Goal: Transaction & Acquisition: Purchase product/service

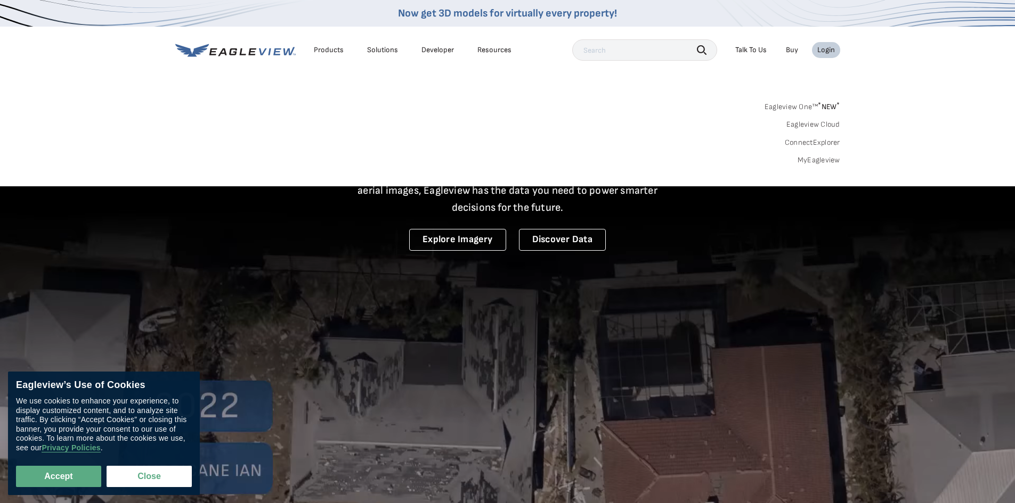
click at [809, 156] on link "MyEagleview" at bounding box center [818, 161] width 43 height 10
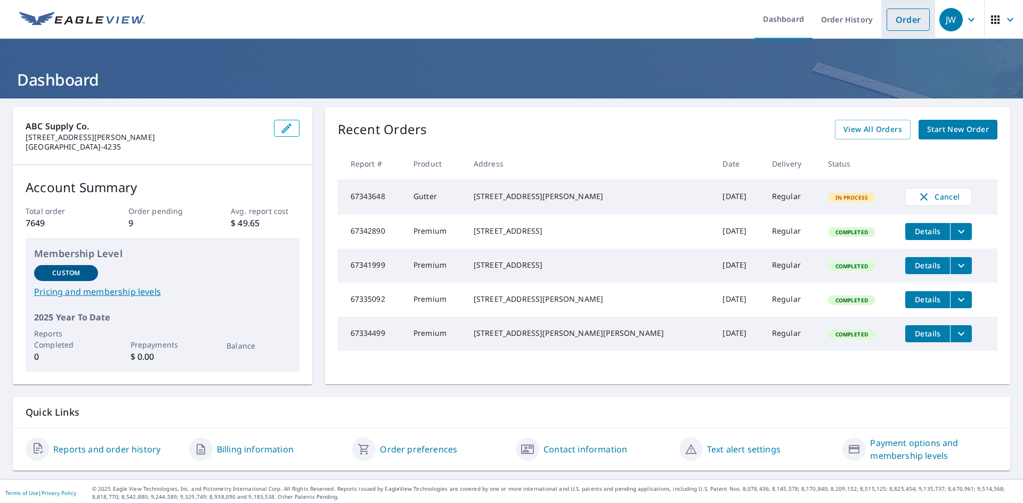
click at [887, 22] on link "Order" at bounding box center [907, 20] width 43 height 22
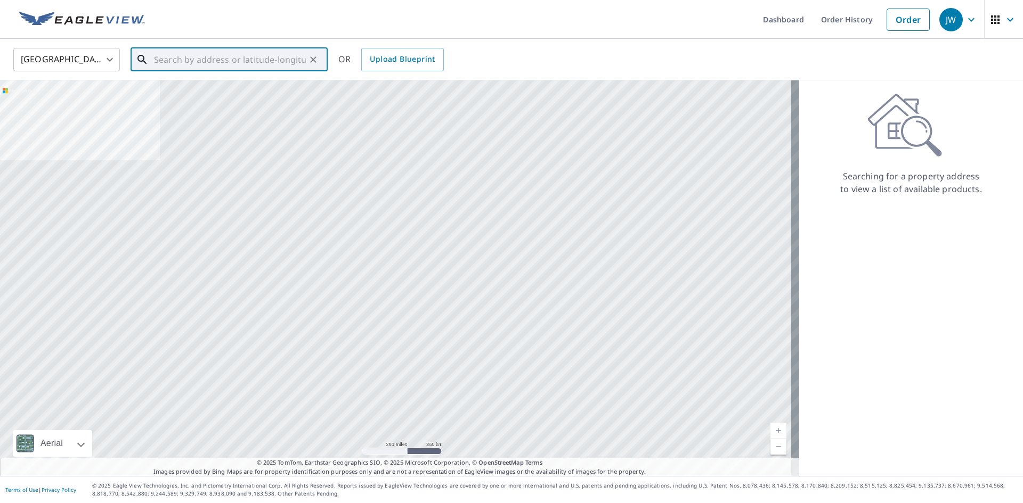
click at [177, 56] on input "text" at bounding box center [230, 60] width 152 height 30
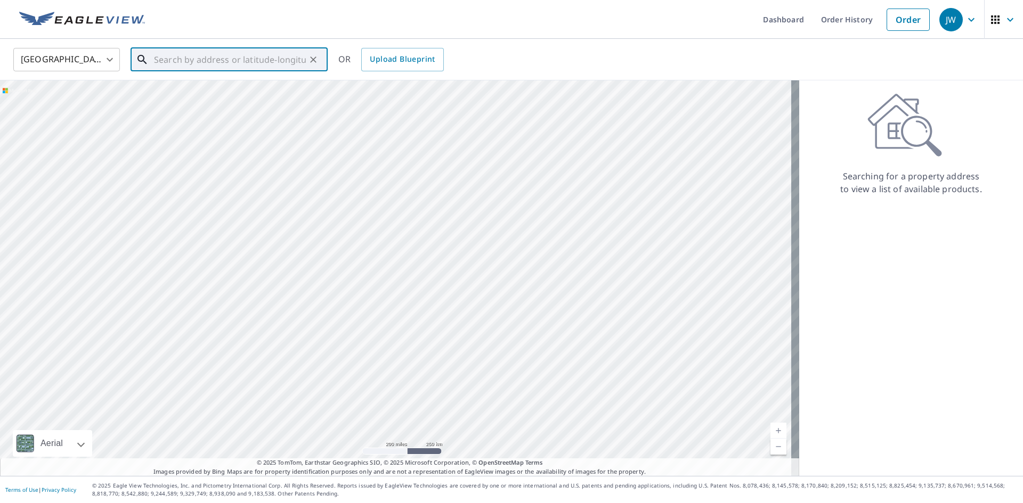
drag, startPoint x: 276, startPoint y: 57, endPoint x: 294, endPoint y: 11, distance: 49.6
click at [276, 58] on input "text" at bounding box center [230, 60] width 152 height 30
type input "2639 Winding Creek Way Conroe, TX 77385"
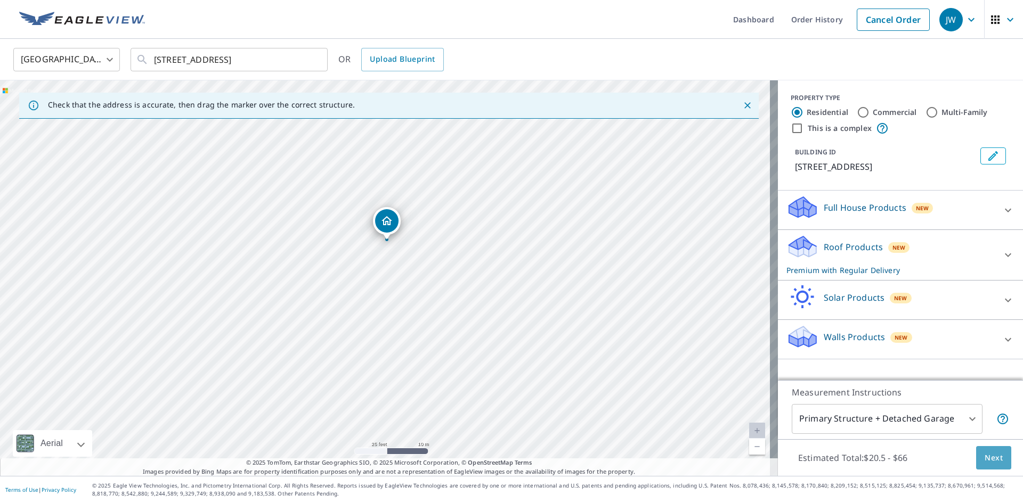
click at [988, 456] on span "Next" at bounding box center [993, 458] width 18 height 13
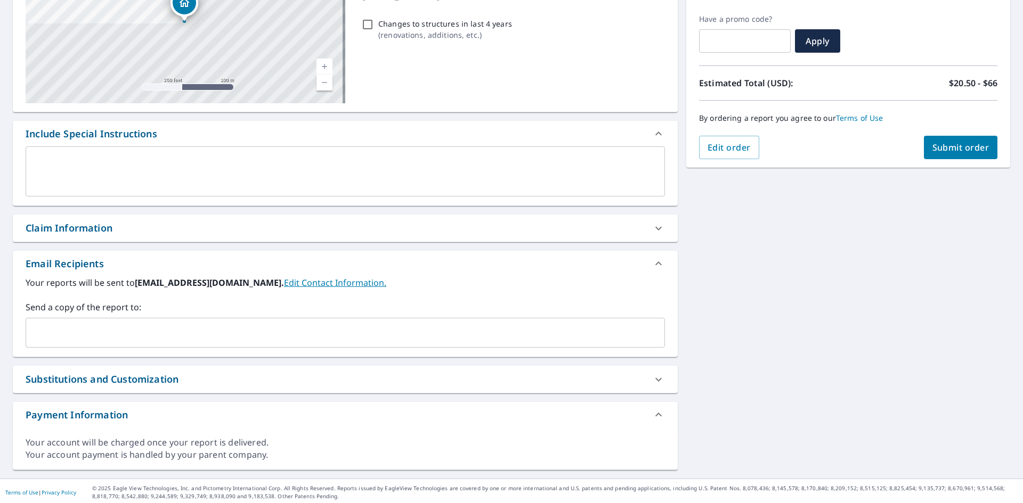
scroll to position [175, 0]
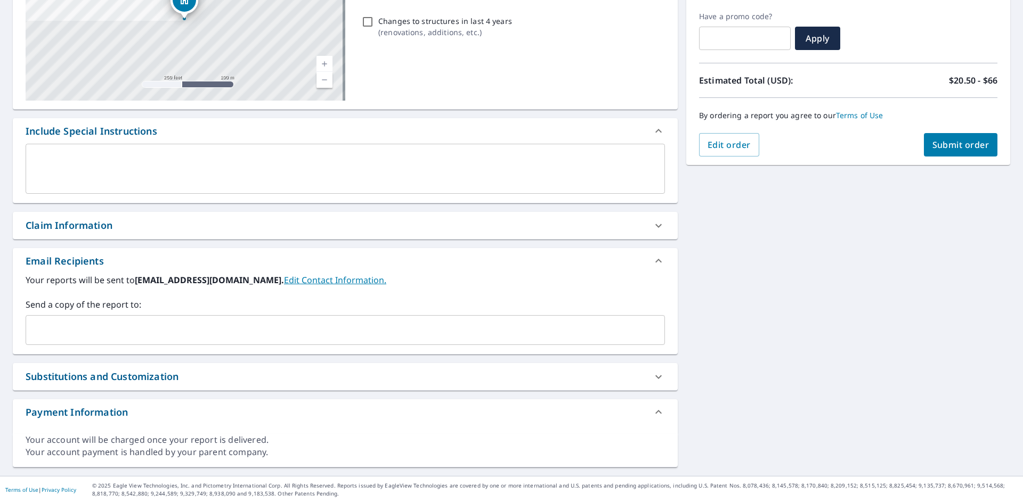
click at [35, 222] on div "Claim Information" at bounding box center [69, 225] width 87 height 14
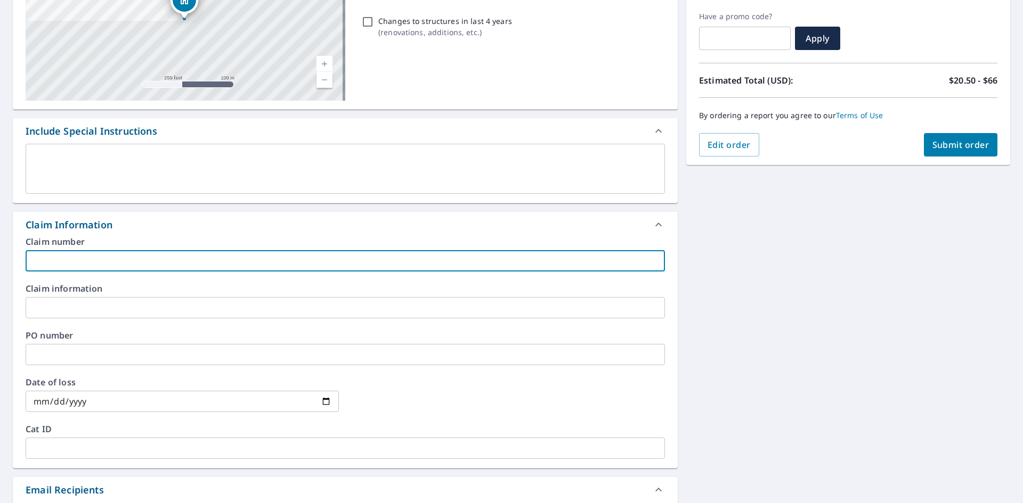
click at [95, 262] on input "text" at bounding box center [345, 260] width 639 height 21
type input "SJM Roofing"
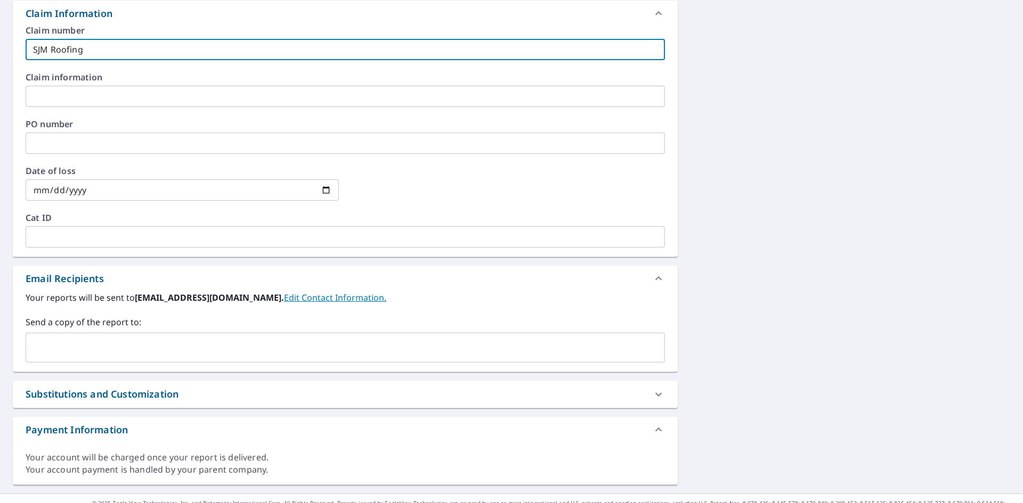
scroll to position [404, 0]
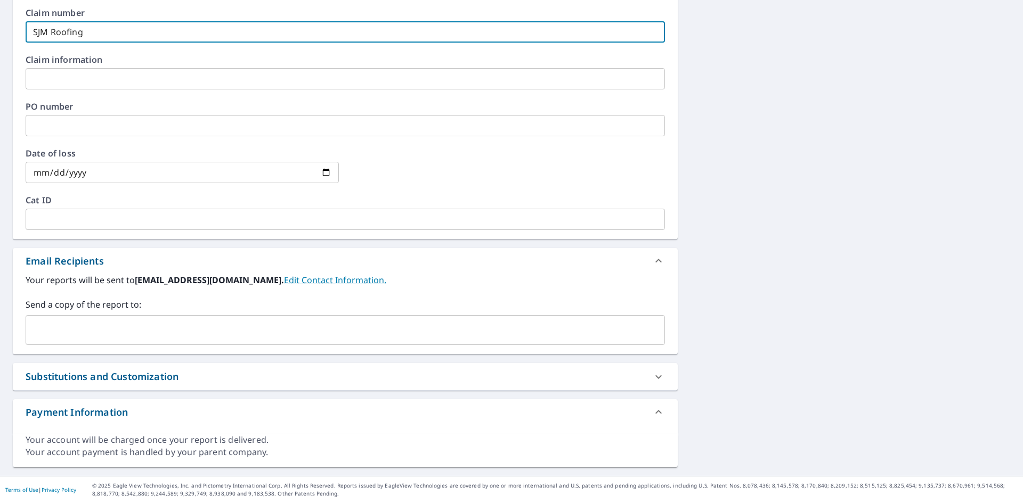
drag, startPoint x: 64, startPoint y: 336, endPoint x: 60, endPoint y: 322, distance: 14.5
click at [63, 334] on input "text" at bounding box center [337, 330] width 614 height 20
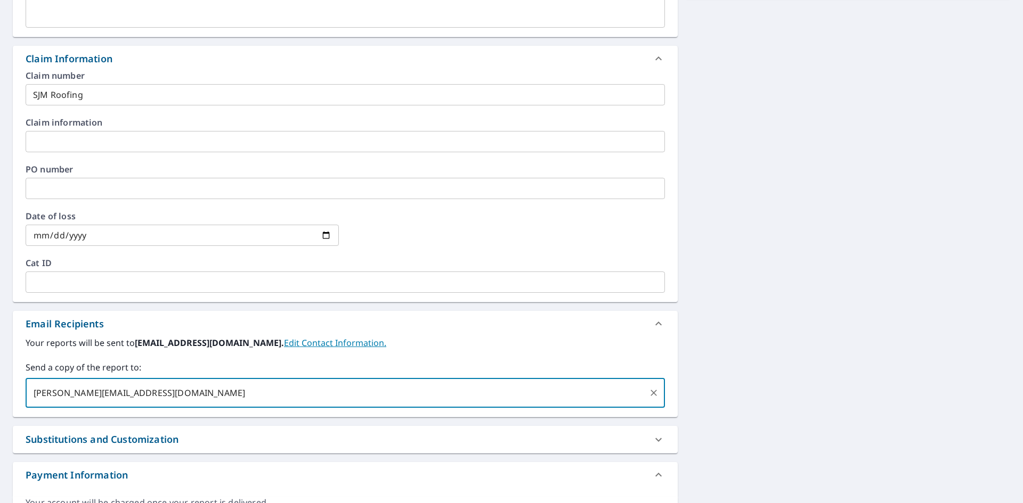
scroll to position [191, 0]
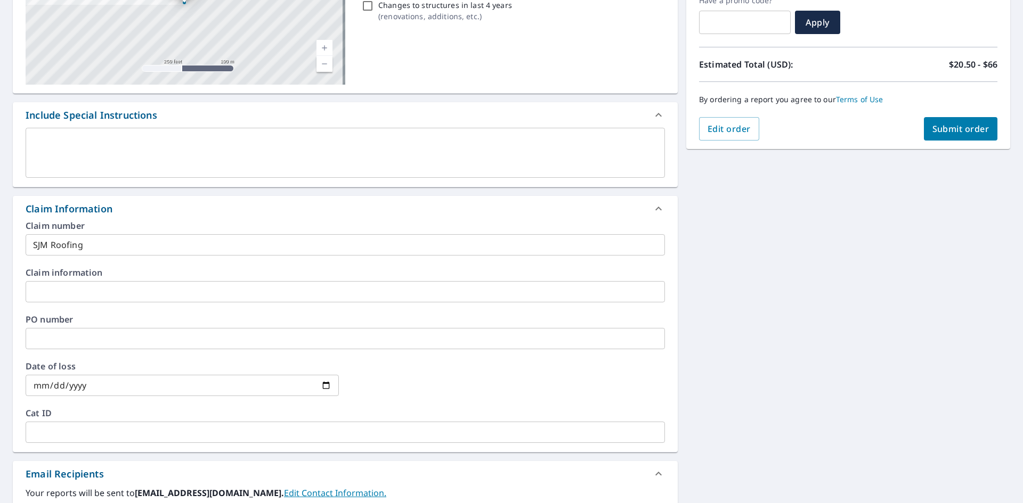
type input "shaun@sjmroofingandremodel.com"
click at [943, 126] on span "Submit order" at bounding box center [960, 129] width 57 height 12
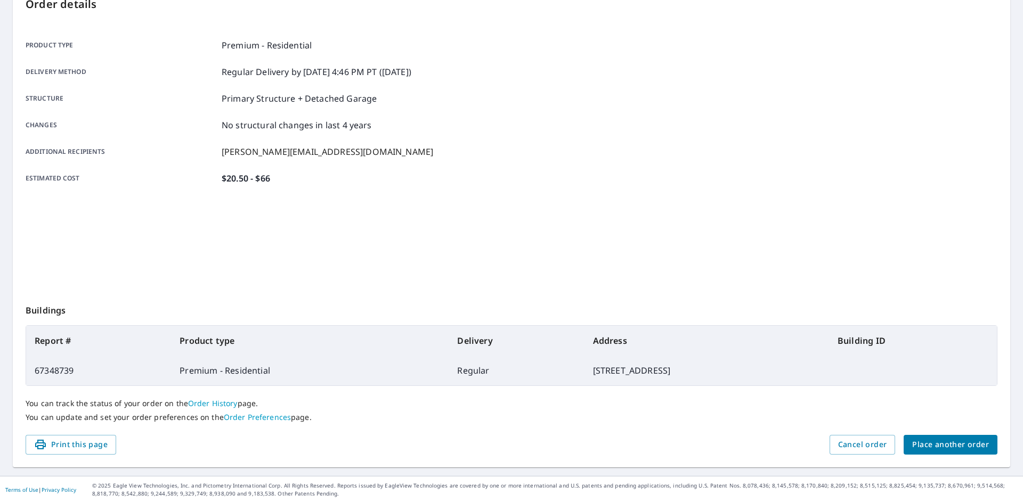
scroll to position [124, 0]
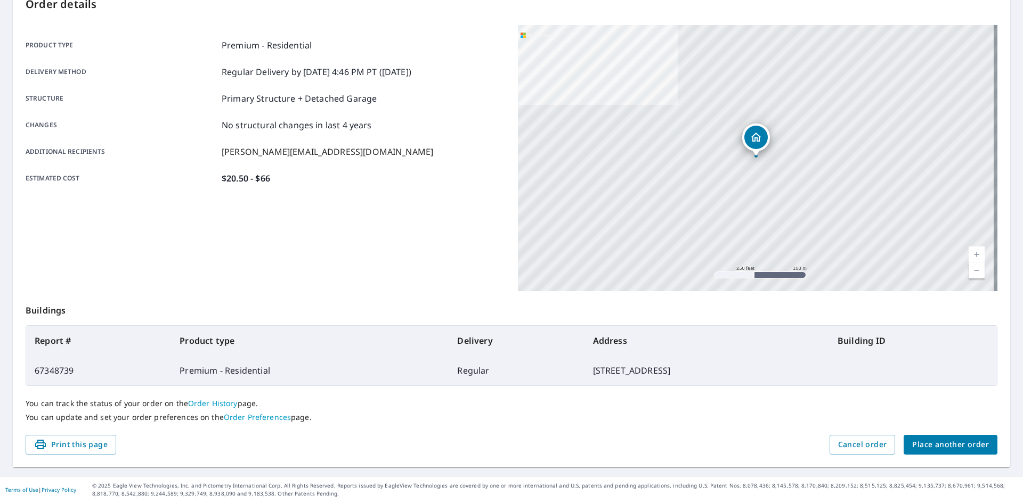
click at [944, 439] on span "Place another order" at bounding box center [950, 444] width 77 height 13
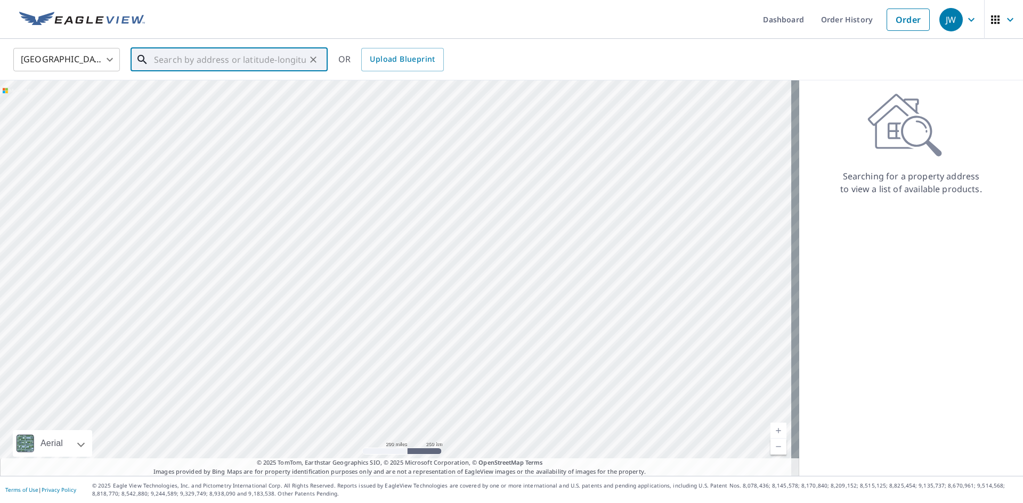
click at [175, 64] on input "text" at bounding box center [230, 60] width 152 height 30
type input "16803 Destrehan Dr Cypress, TX 77429"
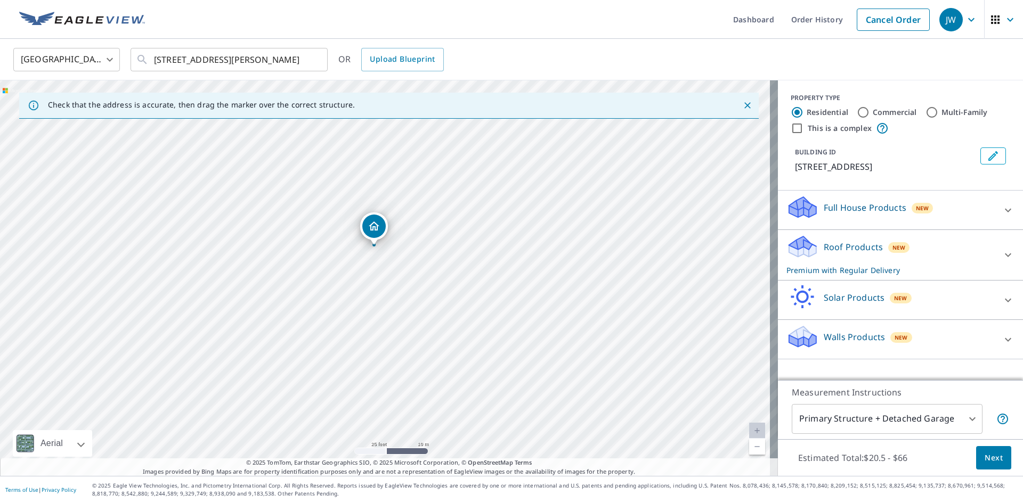
drag, startPoint x: 390, startPoint y: 270, endPoint x: 439, endPoint y: 226, distance: 66.0
click at [439, 226] on div "16803 Destrehan Dr Cypress, TX 77429" at bounding box center [389, 278] width 778 height 396
click at [984, 453] on span "Next" at bounding box center [993, 458] width 18 height 13
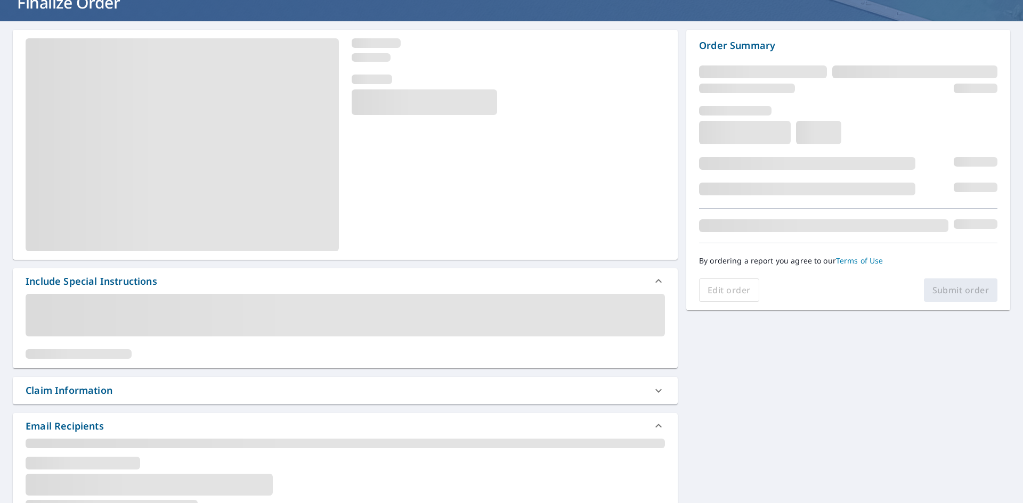
scroll to position [160, 0]
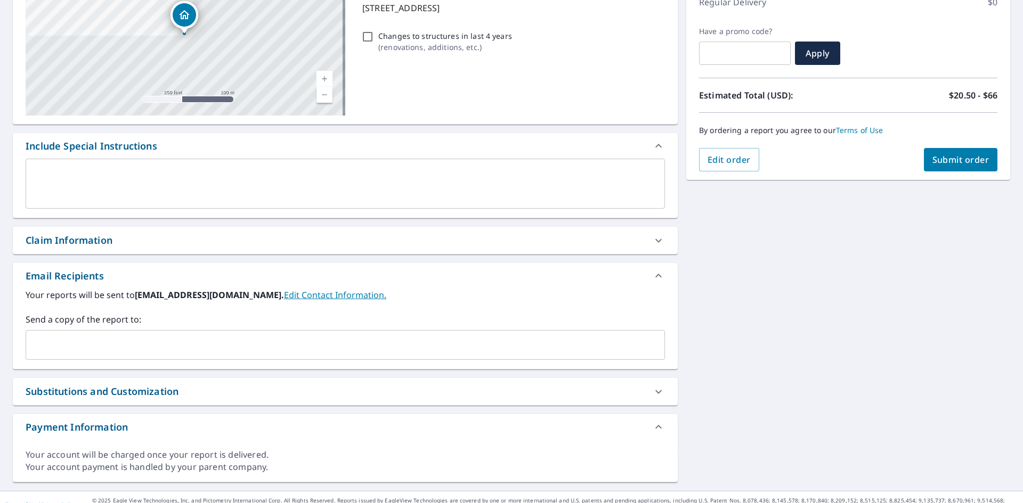
click at [68, 235] on div "Claim Information" at bounding box center [69, 240] width 87 height 14
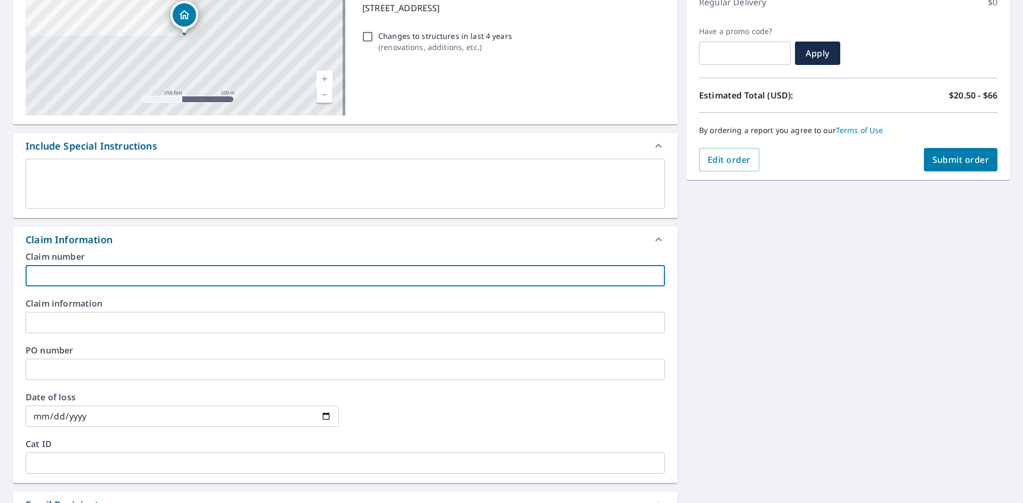
click at [109, 274] on input "text" at bounding box center [345, 275] width 639 height 21
type input "T&D roofing"
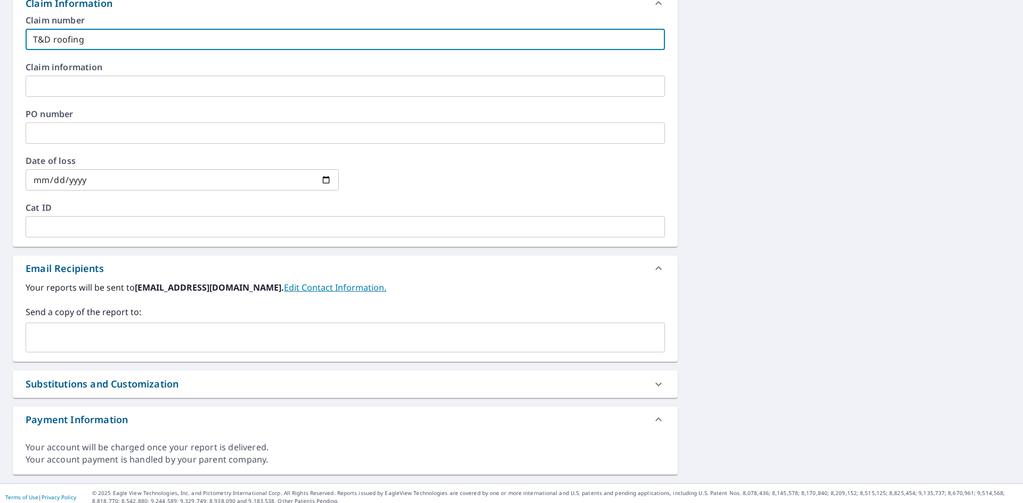
scroll to position [404, 0]
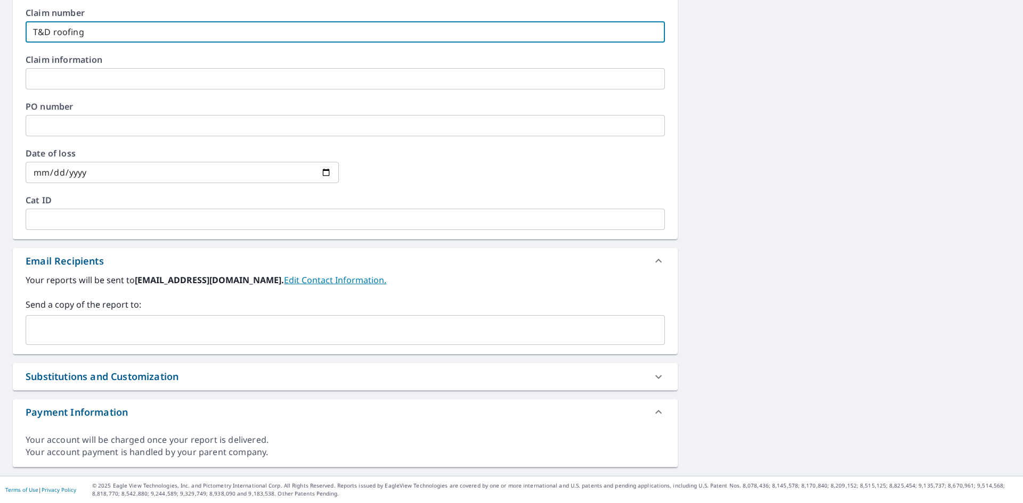
click at [47, 331] on input "text" at bounding box center [337, 330] width 614 height 20
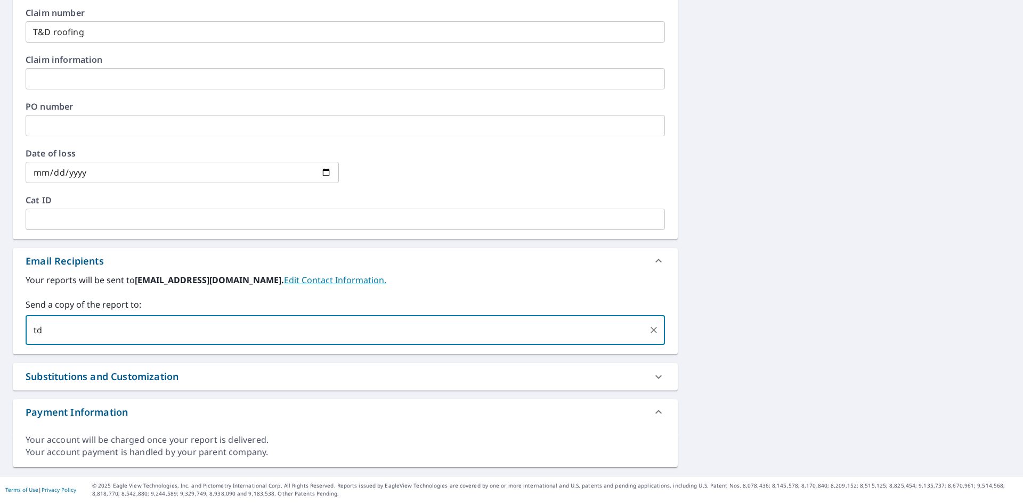
type input "td"
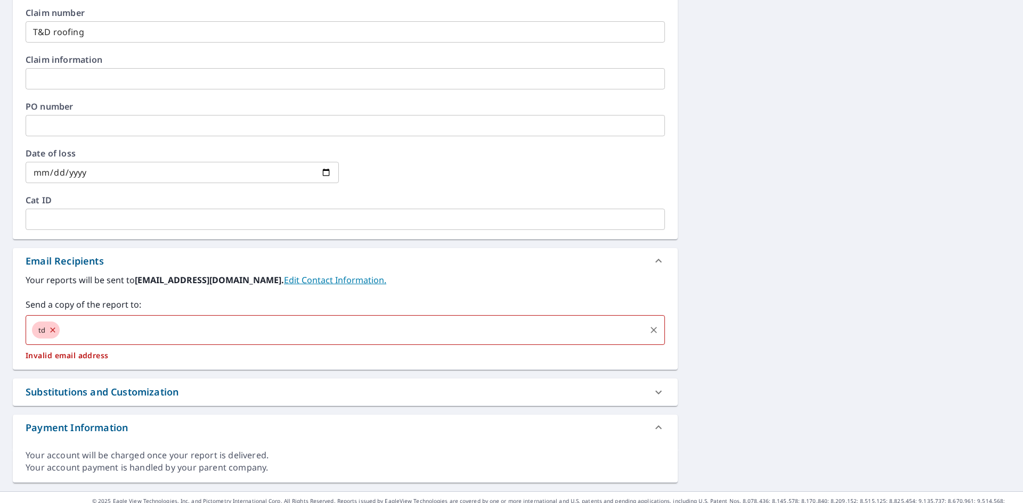
click at [66, 331] on input "text" at bounding box center [352, 330] width 583 height 20
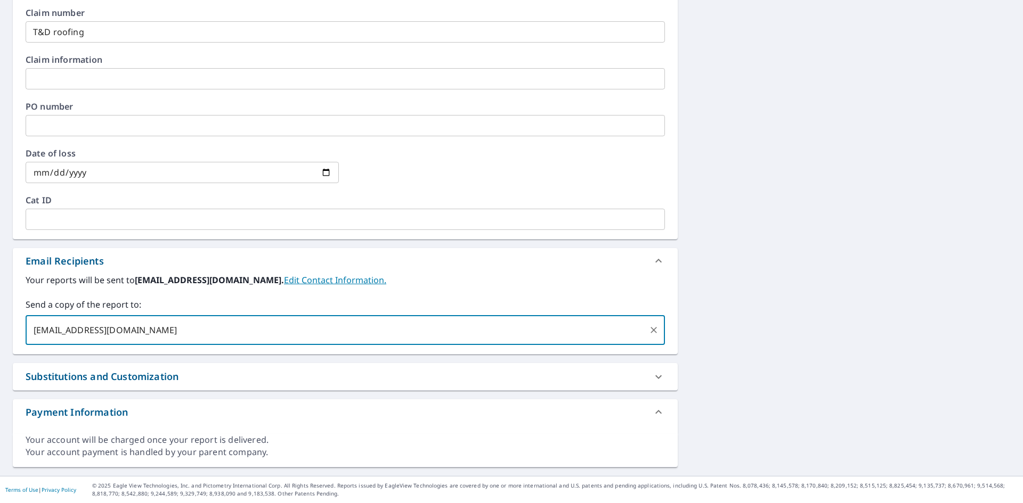
scroll to position [84, 0]
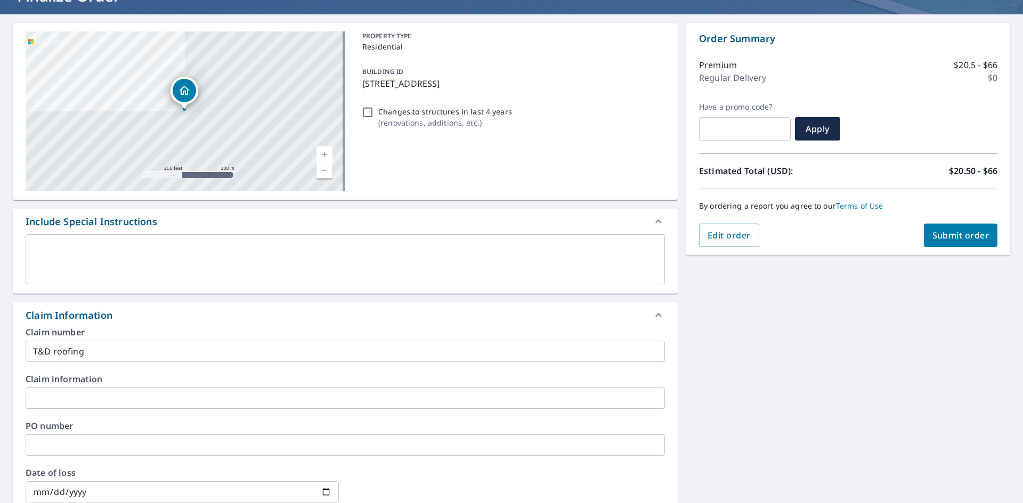
type input "tdroofing@gmail.com"
click at [945, 236] on span "Submit order" at bounding box center [960, 236] width 57 height 12
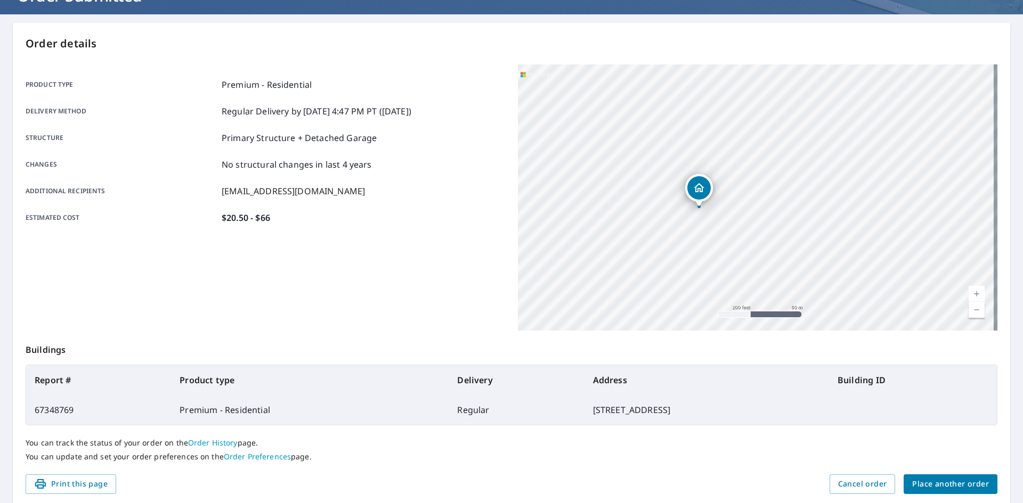
drag, startPoint x: 693, startPoint y: 220, endPoint x: 654, endPoint y: 232, distance: 40.8
click at [649, 237] on div "16803 Destrehan Dr Cypress, TX 77429" at bounding box center [757, 197] width 479 height 266
